Goal: Check status: Check status

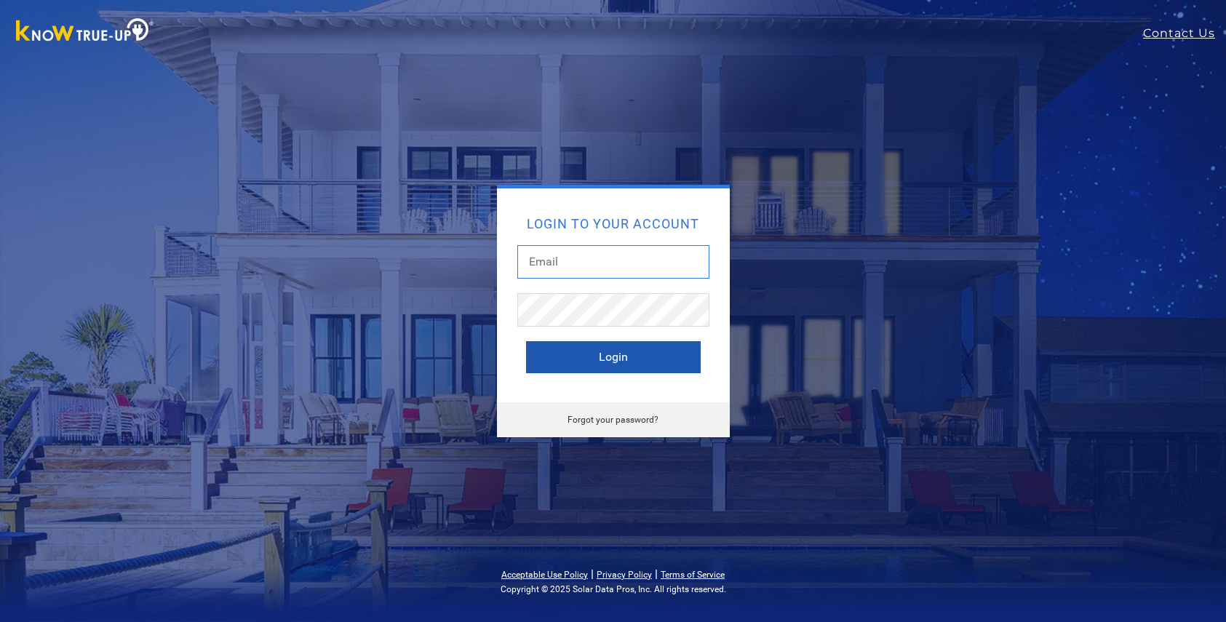
type input "cyn3ns24@icloud.com"
click at [591, 356] on button "Login" at bounding box center [613, 357] width 175 height 32
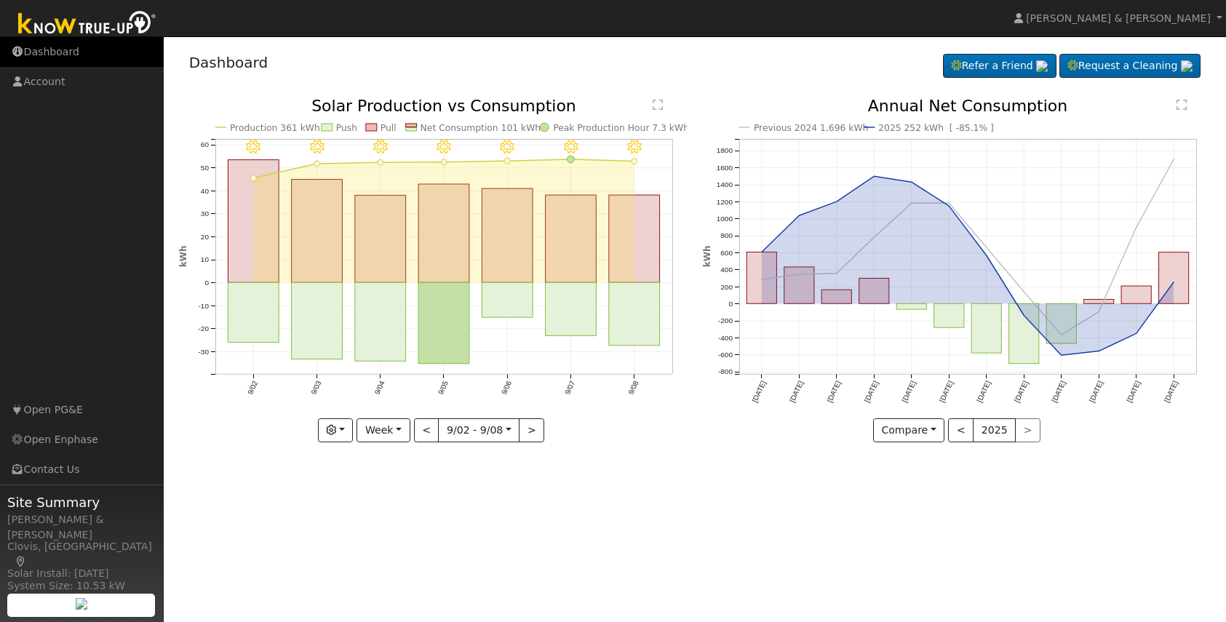
click at [65, 60] on link "Dashboard" at bounding box center [82, 52] width 164 height 30
click at [71, 472] on link "Contact Us" at bounding box center [82, 470] width 164 height 30
click at [969, 111] on text "Annual Net Consumption" at bounding box center [968, 106] width 200 height 18
click at [353, 433] on button "button" at bounding box center [336, 430] width 36 height 25
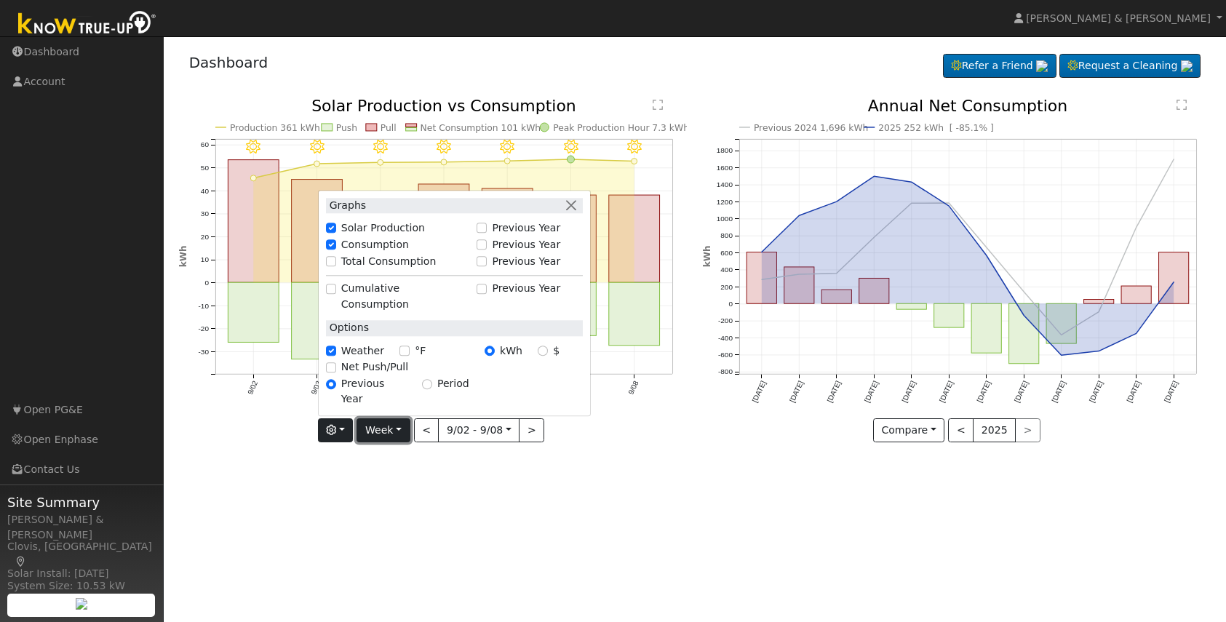
click at [403, 433] on button "Week" at bounding box center [382, 430] width 53 height 25
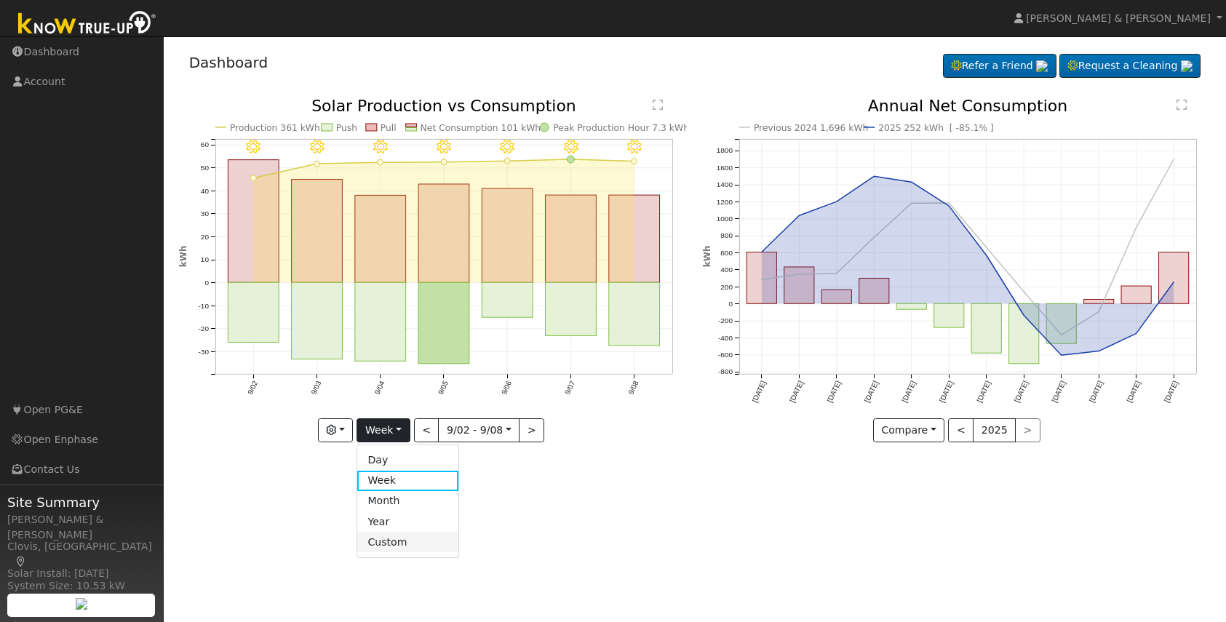
click at [392, 541] on link "Custom" at bounding box center [407, 542] width 101 height 20
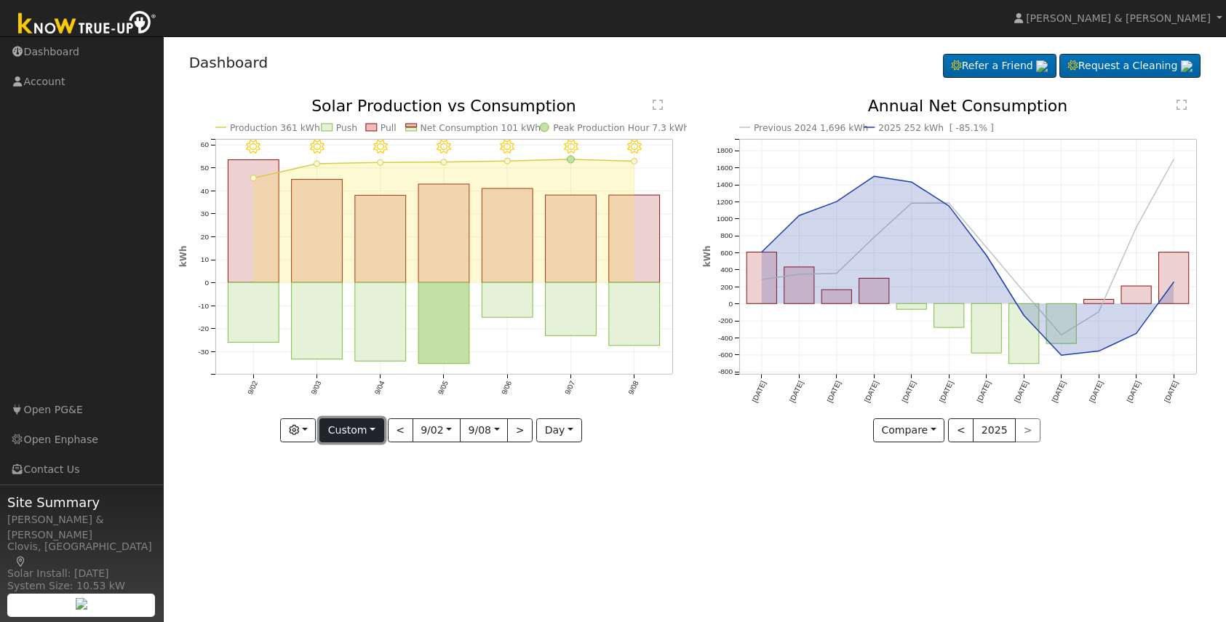
click at [372, 435] on button "Custom" at bounding box center [351, 430] width 65 height 25
click at [401, 436] on button "<" at bounding box center [400, 430] width 25 height 25
type input "2025-08-26"
type input "2025-09-01"
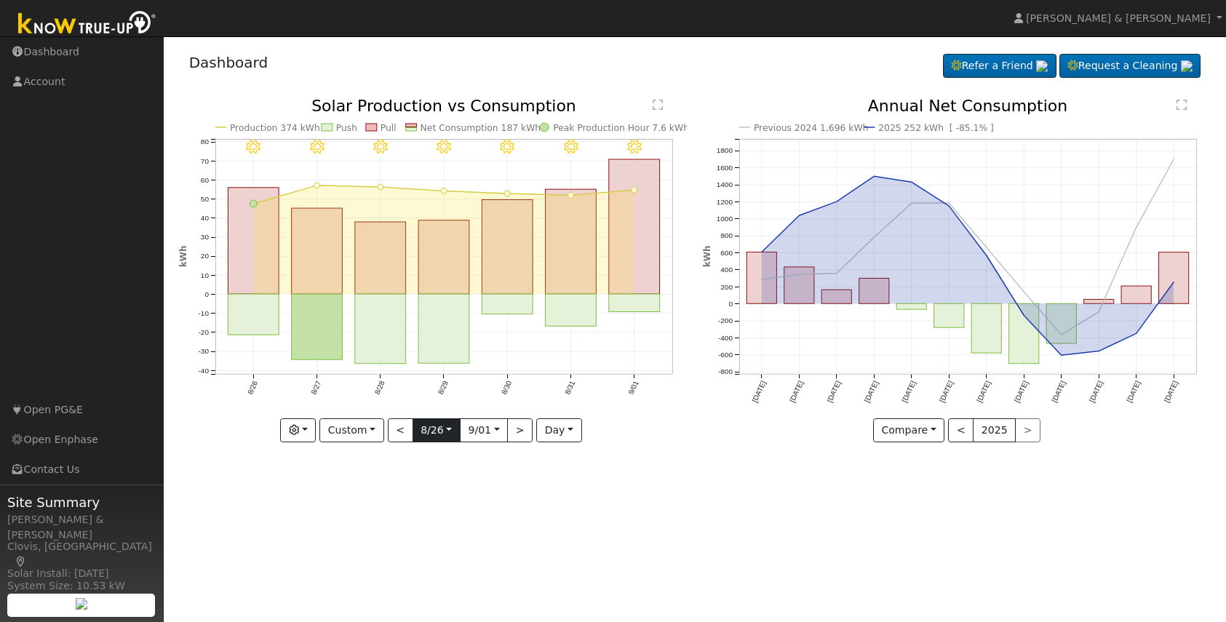
click at [447, 428] on input "2025-08-26" at bounding box center [436, 430] width 47 height 23
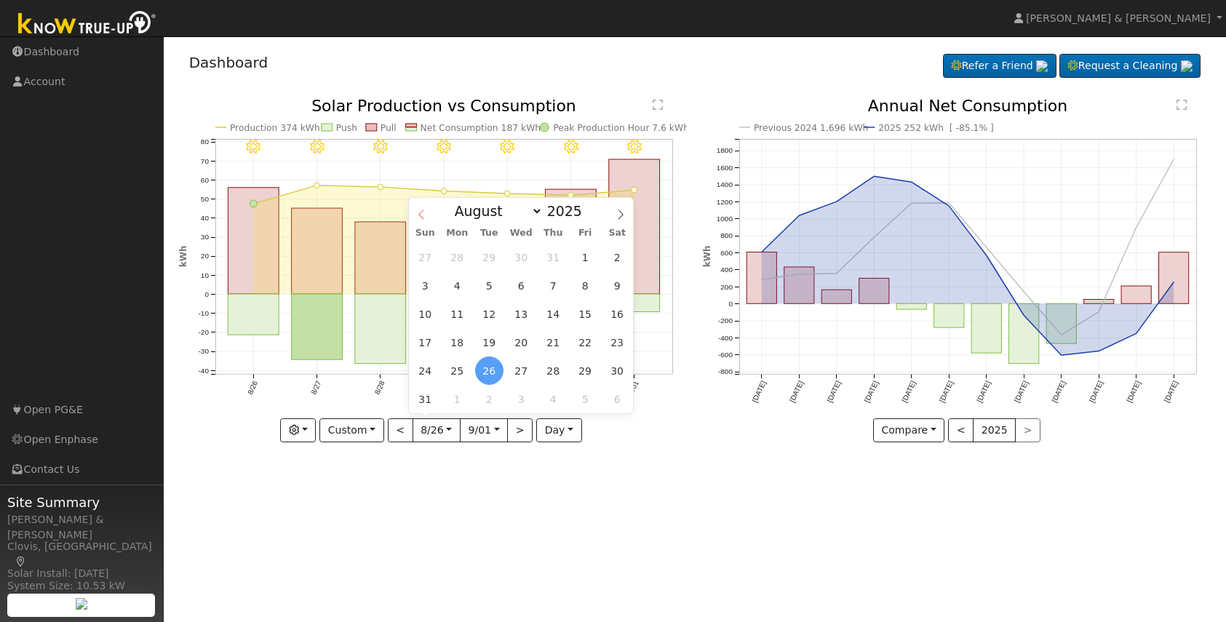
click at [421, 221] on span at bounding box center [421, 210] width 25 height 25
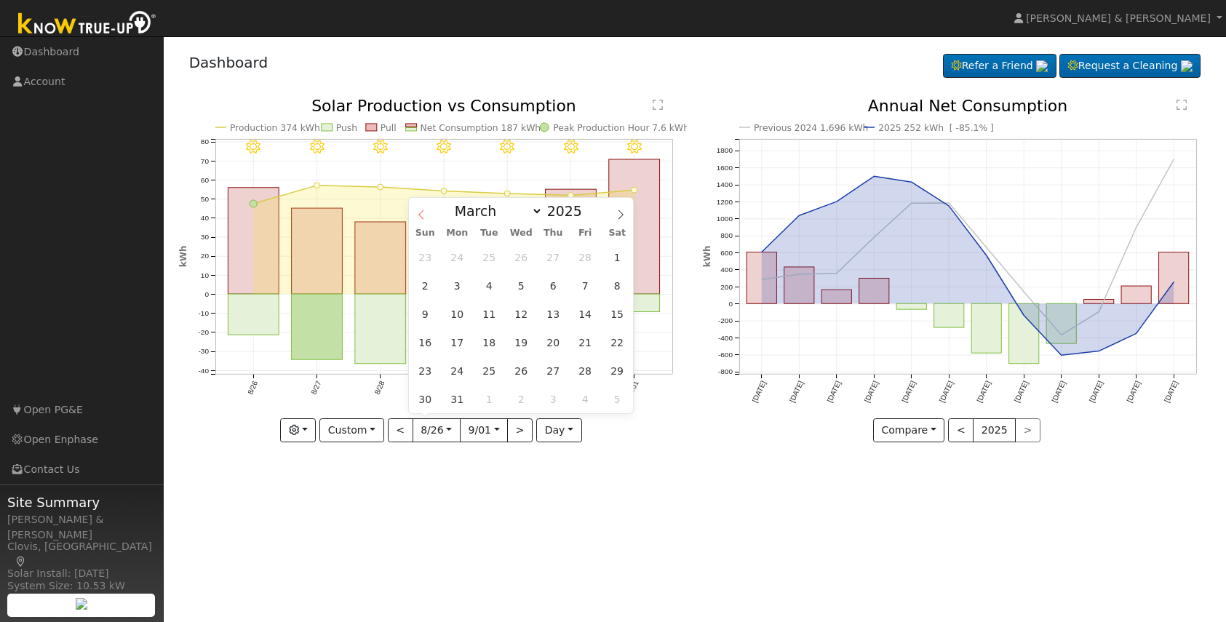
click at [421, 221] on span at bounding box center [421, 210] width 25 height 25
select select "0"
click at [514, 257] on span "1" at bounding box center [521, 257] width 28 height 28
type input "2025-01-01"
